Goal: Task Accomplishment & Management: Use online tool/utility

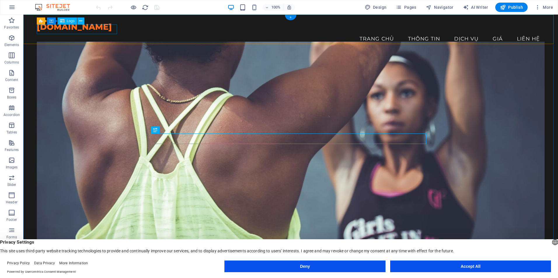
click at [62, 32] on div "[DOMAIN_NAME]" at bounding box center [291, 26] width 508 height 9
click at [64, 19] on icon at bounding box center [62, 21] width 5 height 7
click at [81, 22] on icon at bounding box center [80, 21] width 3 height 6
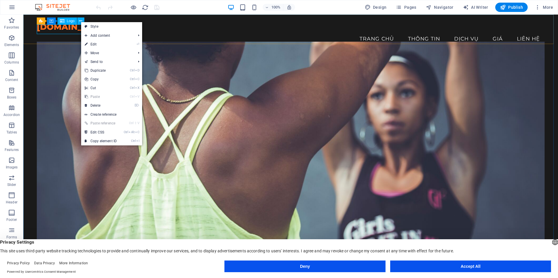
click at [67, 19] on div "Logo" at bounding box center [67, 21] width 20 height 7
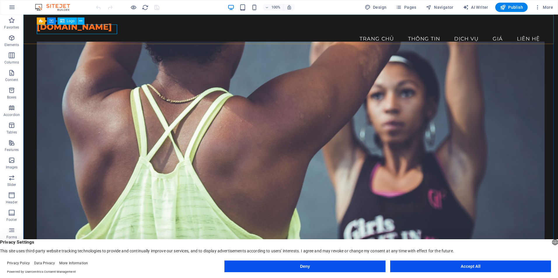
click at [67, 21] on span "Logo" at bounding box center [71, 21] width 8 height 4
select select "px"
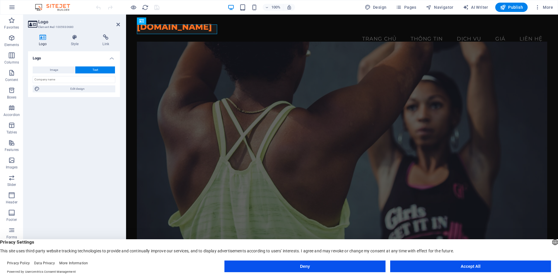
click at [39, 39] on icon at bounding box center [43, 37] width 30 height 6
click at [59, 68] on button "Image" at bounding box center [54, 70] width 42 height 7
select select "DISABLED_OPTION_VALUE"
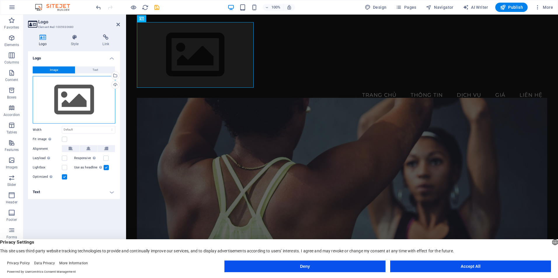
click at [74, 98] on div "Drag files here, click to choose files or select files from Files or our free s…" at bounding box center [74, 100] width 83 height 48
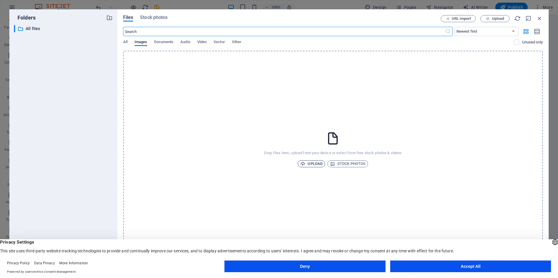
click at [318, 165] on span "Upload" at bounding box center [311, 164] width 22 height 7
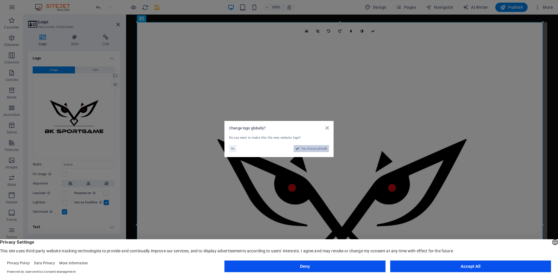
click at [304, 150] on span "Yes, change globally" at bounding box center [314, 148] width 26 height 7
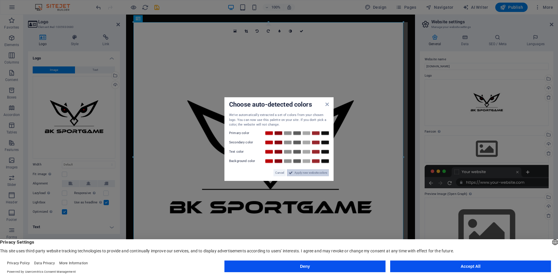
click at [303, 172] on span "Apply new website colors" at bounding box center [310, 172] width 33 height 7
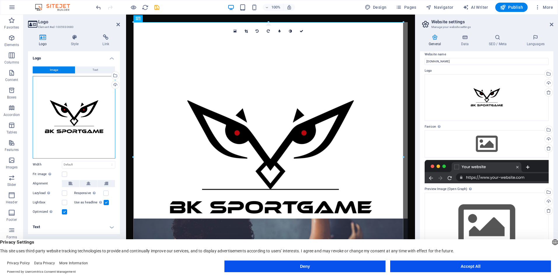
click at [97, 142] on div "Drag files here, click to choose files or select files from Files or our free s…" at bounding box center [74, 117] width 83 height 83
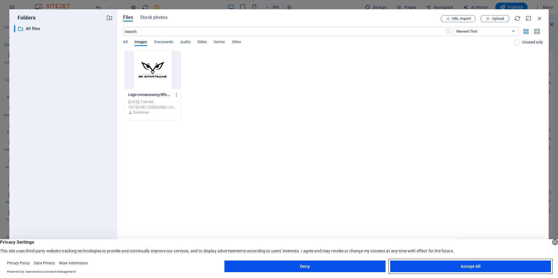
click at [431, 266] on button "Accept All" at bounding box center [470, 267] width 161 height 12
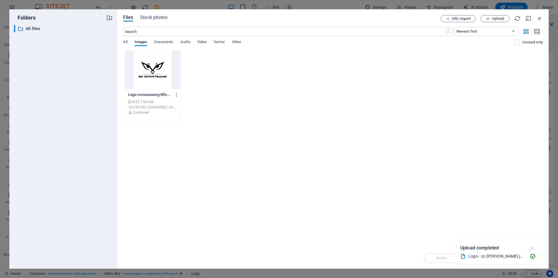
click at [532, 247] on icon "button" at bounding box center [532, 248] width 7 height 6
click at [473, 257] on div "Delete Move Insert" at bounding box center [333, 255] width 420 height 15
click at [215, 73] on div "Logo-comauvuong-ttficYm0SRd_vbh-0os37w.jpg Logo-comauvuong-ttficYm0SRd_vbh-0os3…" at bounding box center [333, 86] width 420 height 70
click at [141, 72] on div at bounding box center [153, 70] width 56 height 38
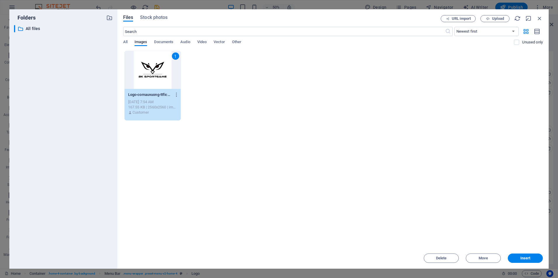
click at [213, 68] on div "1 Logo-comauvuong-ttficYm0SRd_vbh-0os37w.jpg Logo-comauvuong-ttficYm0SRd_vbh-0o…" at bounding box center [333, 86] width 420 height 70
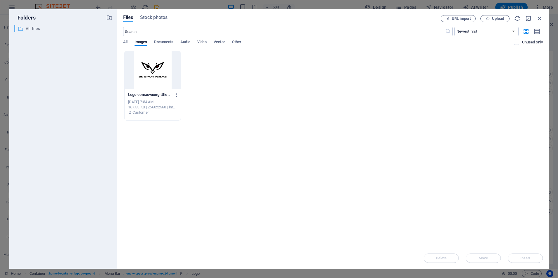
click at [30, 30] on p "All files" at bounding box center [64, 28] width 76 height 7
click at [158, 19] on span "Stock photos" at bounding box center [153, 17] width 27 height 7
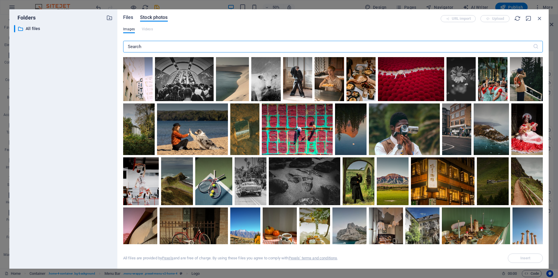
click at [129, 15] on span "Files" at bounding box center [128, 17] width 10 height 7
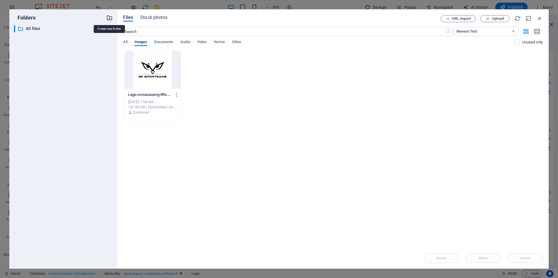
click at [107, 17] on icon "button" at bounding box center [109, 18] width 6 height 6
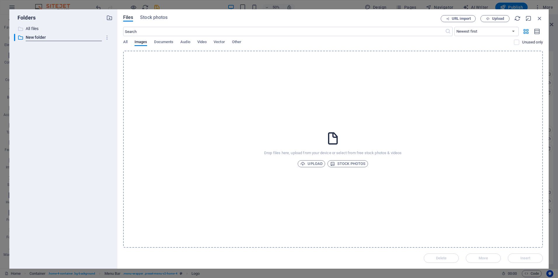
click at [63, 26] on p "All files" at bounding box center [64, 28] width 76 height 7
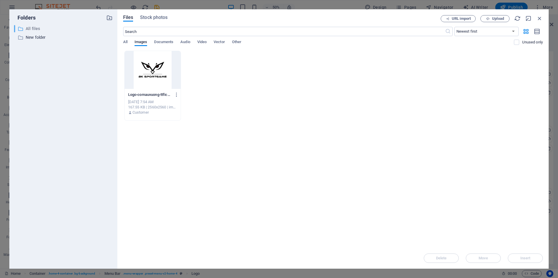
click at [34, 29] on p "All files" at bounding box center [64, 28] width 76 height 7
click at [491, 18] on span "Upload" at bounding box center [495, 19] width 24 height 4
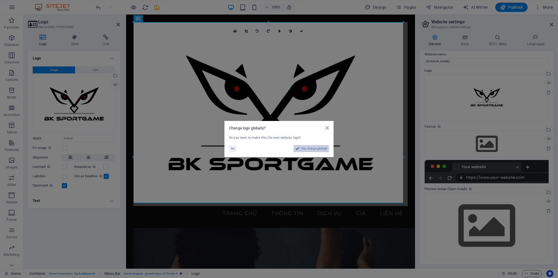
click at [308, 149] on span "Yes, change globally" at bounding box center [314, 148] width 26 height 7
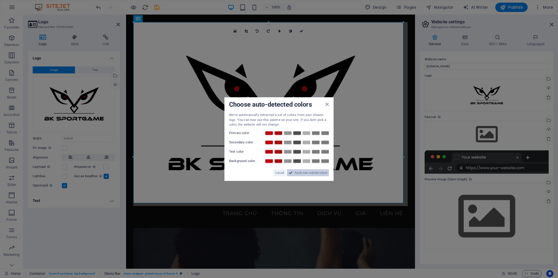
click at [305, 172] on span "Apply new website colors" at bounding box center [310, 172] width 33 height 7
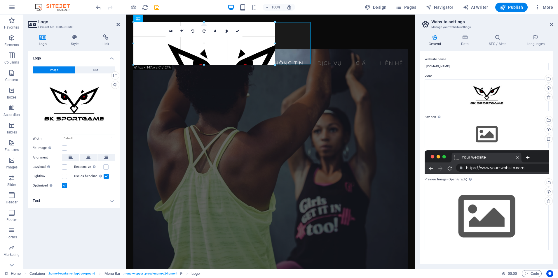
drag, startPoint x: 403, startPoint y: 204, endPoint x: 98, endPoint y: 42, distance: 345.9
type input "584"
select select "px"
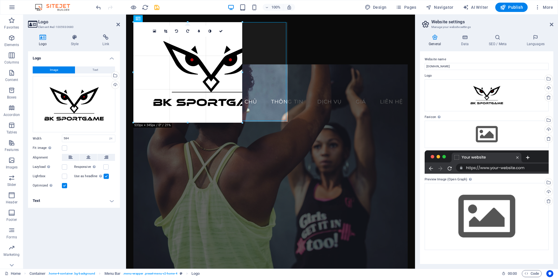
drag, startPoint x: 305, startPoint y: 137, endPoint x: 56, endPoint y: 80, distance: 254.7
type input "389"
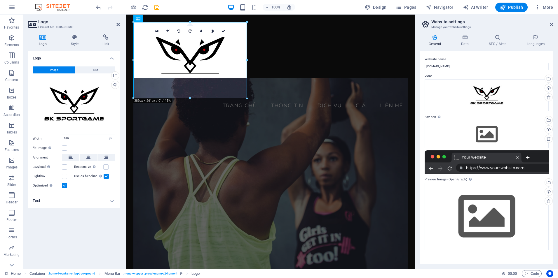
click at [54, 40] on icon at bounding box center [43, 37] width 30 height 6
click at [117, 23] on icon at bounding box center [118, 24] width 4 height 5
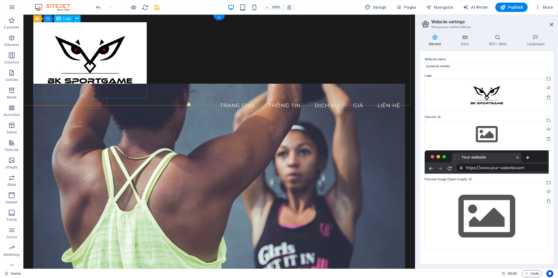
click at [112, 67] on div at bounding box center [219, 60] width 372 height 76
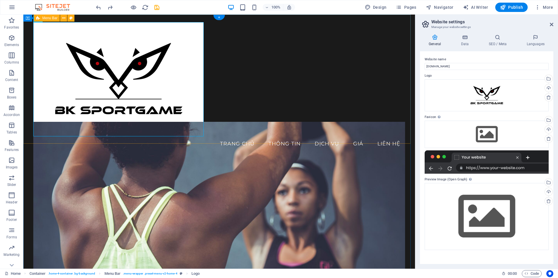
click at [258, 107] on div "Menu [PERSON_NAME] Thông tin Dịch [PERSON_NAME] Liên hệ" at bounding box center [219, 87] width 392 height 144
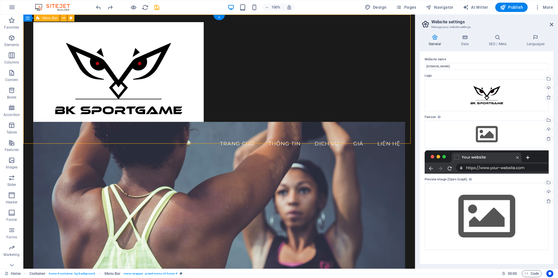
click at [257, 107] on div "Menu [PERSON_NAME] Thông tin Dịch [PERSON_NAME] Liên hệ" at bounding box center [219, 87] width 392 height 144
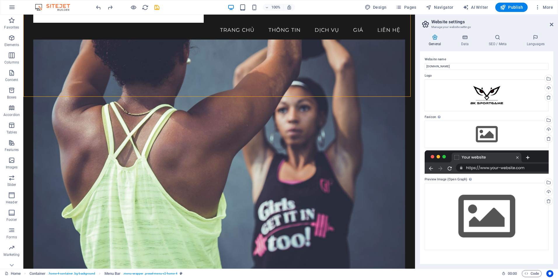
scroll to position [117, 0]
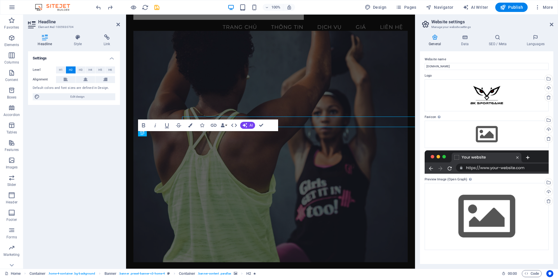
click at [248, 123] on button "AI" at bounding box center [247, 125] width 15 height 7
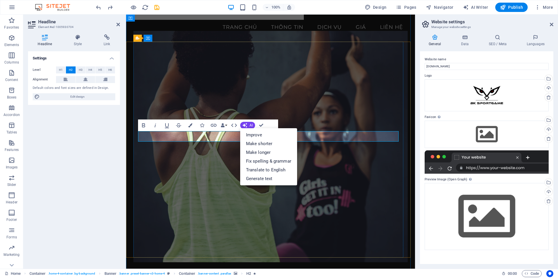
click at [327, 191] on figure at bounding box center [270, 147] width 275 height 232
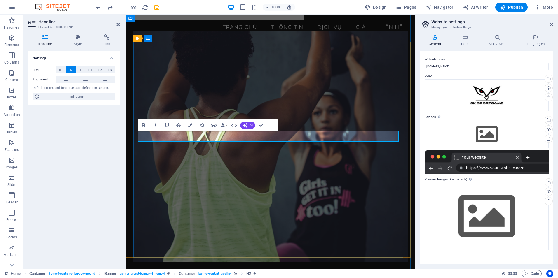
click at [80, 38] on icon at bounding box center [77, 37] width 27 height 6
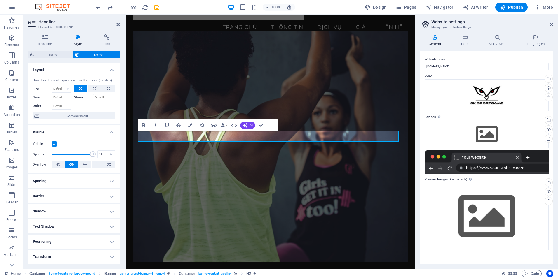
scroll to position [0, 0]
click at [333, 114] on figure at bounding box center [270, 147] width 275 height 232
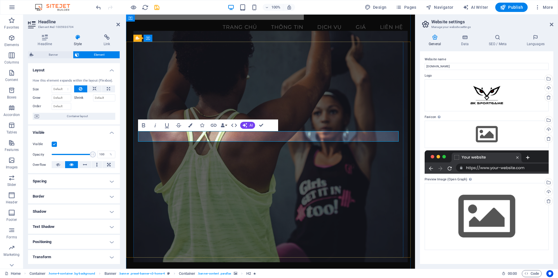
click at [311, 173] on figure at bounding box center [270, 147] width 275 height 232
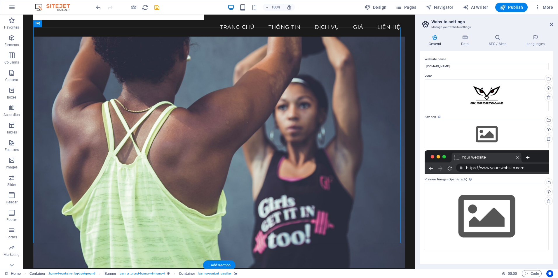
click at [201, 174] on figure at bounding box center [219, 153] width 372 height 232
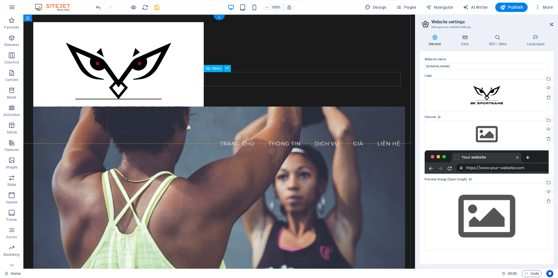
click at [221, 137] on nav "[PERSON_NAME] Thông tin Dịch [PERSON_NAME] Liên hệ" at bounding box center [219, 144] width 372 height 15
click at [129, 79] on div at bounding box center [219, 79] width 372 height 114
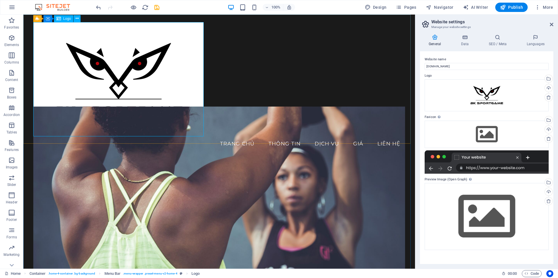
click at [68, 19] on span "Logo" at bounding box center [67, 19] width 8 height 4
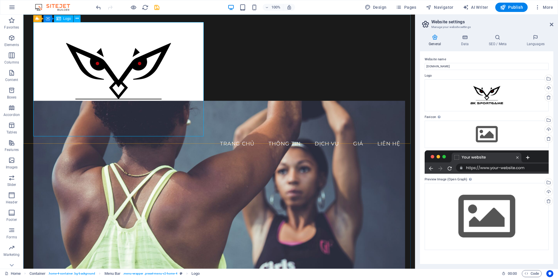
select select "px"
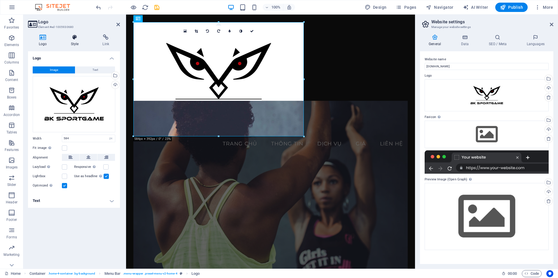
click at [76, 39] on icon at bounding box center [74, 37] width 29 height 6
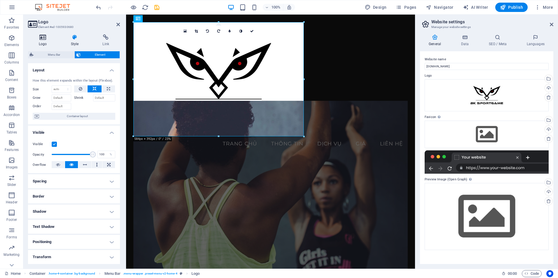
click at [41, 39] on icon at bounding box center [43, 37] width 30 height 6
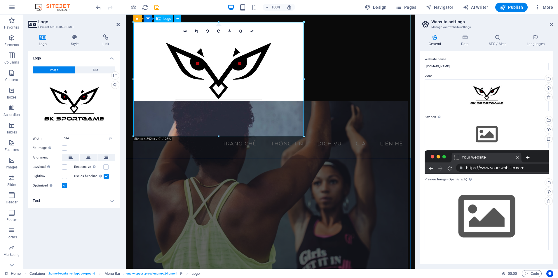
click at [269, 112] on div at bounding box center [270, 79] width 275 height 114
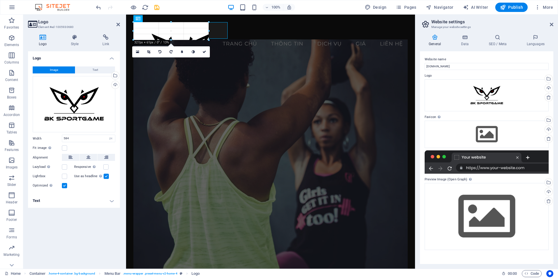
drag, startPoint x: 303, startPoint y: 136, endPoint x: 188, endPoint y: 36, distance: 152.2
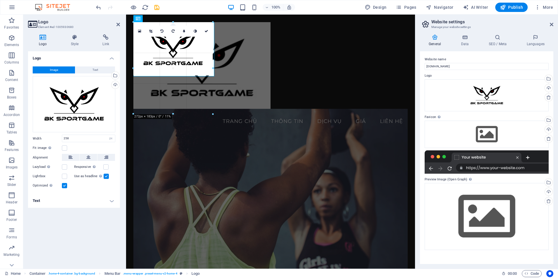
drag, startPoint x: 208, startPoint y: 46, endPoint x: 270, endPoint y: 47, distance: 61.6
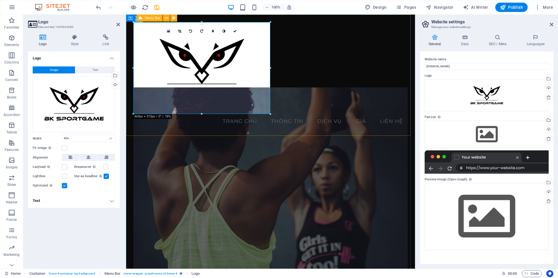
type input "258"
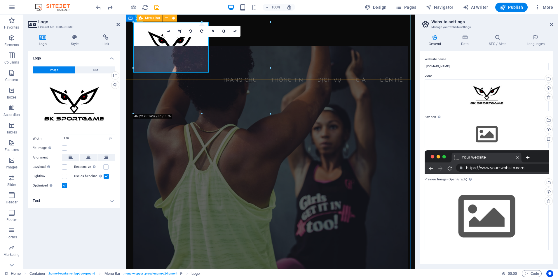
click at [283, 70] on div "Menu [PERSON_NAME] Thông tin Dịch [PERSON_NAME] Liên hệ" at bounding box center [270, 55] width 289 height 80
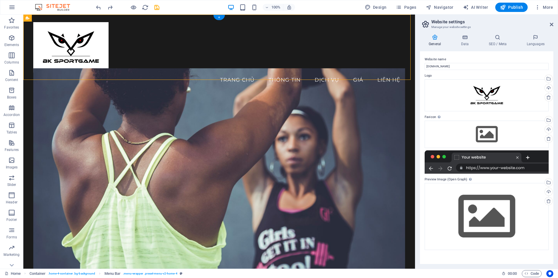
click at [281, 142] on figure at bounding box center [219, 184] width 372 height 232
